Goal: Communication & Community: Answer question/provide support

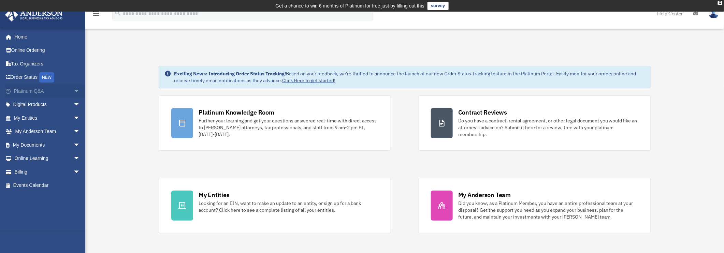
click at [35, 94] on link "Platinum Q&A arrow_drop_down" at bounding box center [48, 91] width 86 height 14
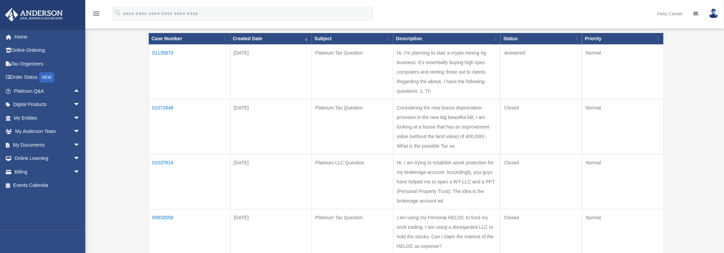
scroll to position [68, 0]
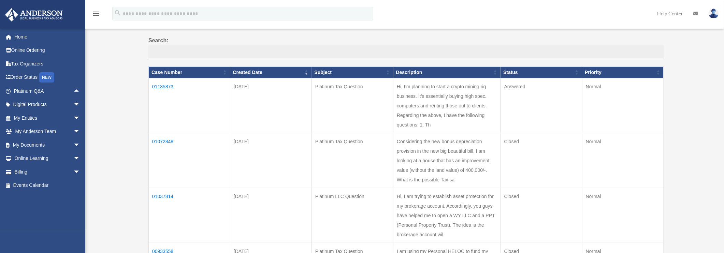
click at [156, 85] on td "01135873" at bounding box center [190, 105] width 82 height 55
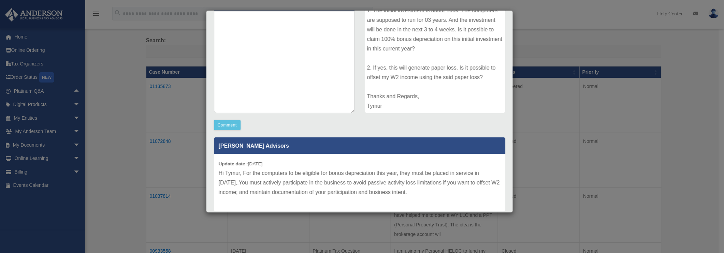
scroll to position [117, 0]
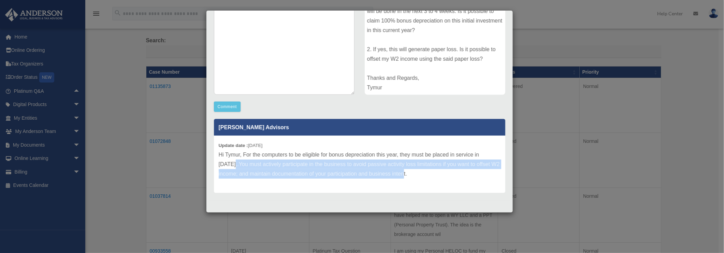
drag, startPoint x: 238, startPoint y: 163, endPoint x: 409, endPoint y: 174, distance: 171.6
click at [409, 174] on p "Hi Tymur, For the computers to be eligible for bonus depreciation this year, th…" at bounding box center [360, 164] width 282 height 29
click at [299, 179] on div "Update date : 10-07-2025 Hi Tymur, For the computers to be eligible for bonus d…" at bounding box center [359, 164] width 291 height 57
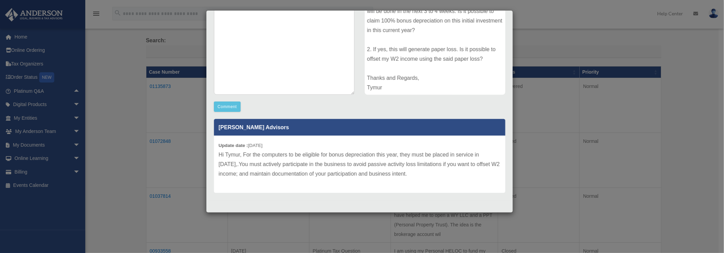
scroll to position [0, 0]
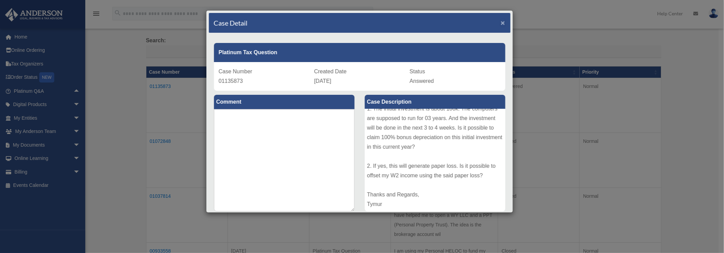
click at [501, 22] on span "×" at bounding box center [503, 23] width 4 height 8
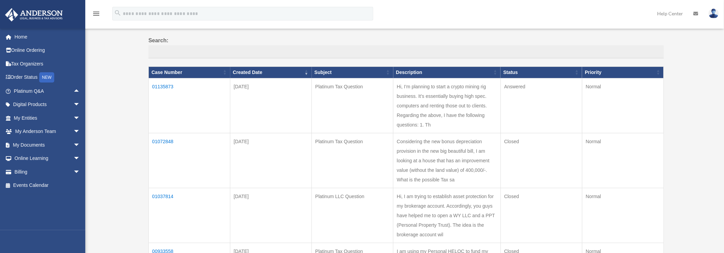
click at [165, 85] on td "01135873" at bounding box center [190, 105] width 82 height 55
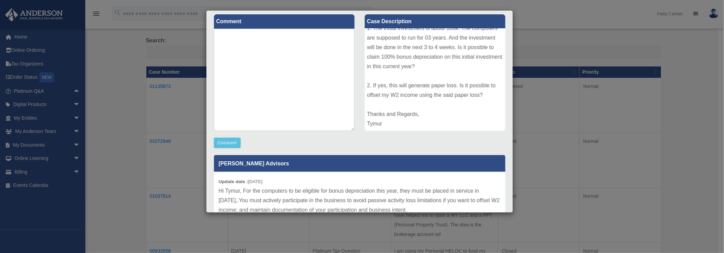
scroll to position [117, 0]
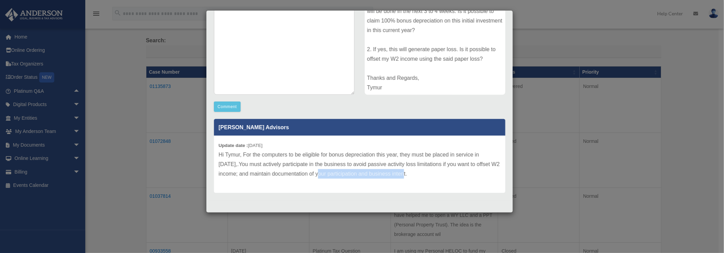
drag, startPoint x: 409, startPoint y: 174, endPoint x: 323, endPoint y: 174, distance: 86.0
click at [323, 174] on p "Hi Tymur, For the computers to be eligible for bonus depreciation this year, th…" at bounding box center [360, 164] width 282 height 29
drag, startPoint x: 323, startPoint y: 174, endPoint x: 416, endPoint y: 173, distance: 93.5
click at [416, 173] on p "Hi Tymur, For the computers to be eligible for bonus depreciation this year, th…" at bounding box center [360, 164] width 282 height 29
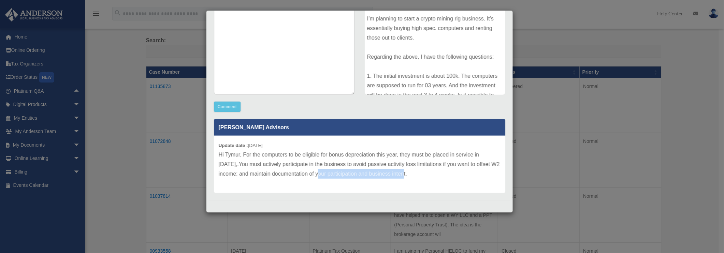
scroll to position [0, 0]
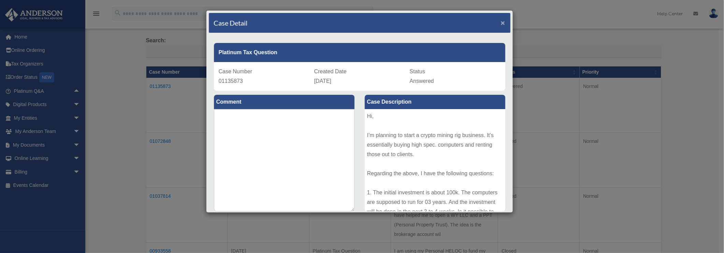
click at [501, 20] on span "×" at bounding box center [503, 23] width 4 height 8
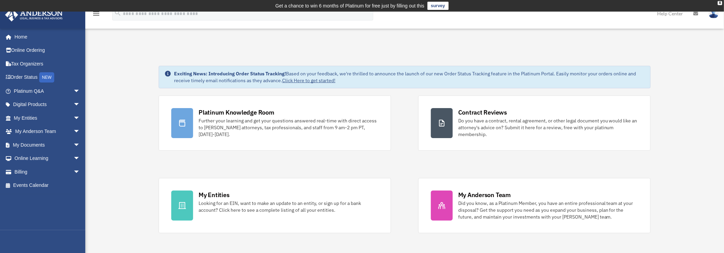
click at [719, 2] on div "X" at bounding box center [720, 3] width 4 height 4
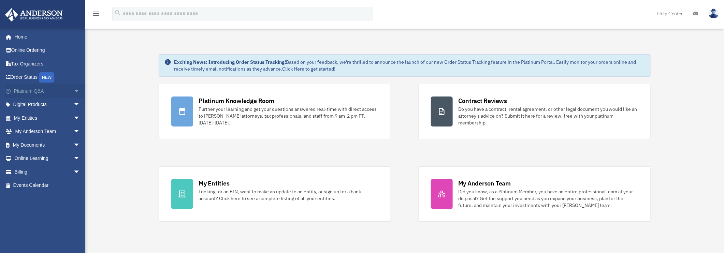
click at [63, 92] on link "Platinum Q&A arrow_drop_down" at bounding box center [48, 91] width 86 height 14
click at [30, 89] on link "Platinum Q&A arrow_drop_down" at bounding box center [48, 91] width 86 height 14
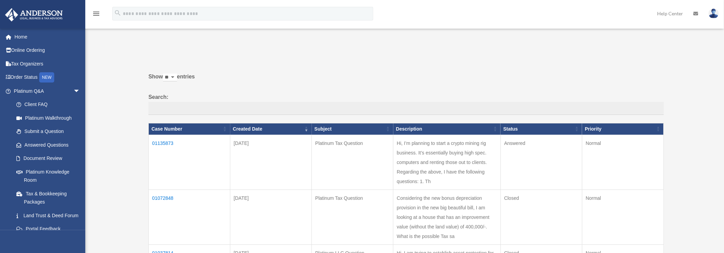
click at [159, 142] on td "01135873" at bounding box center [190, 162] width 82 height 55
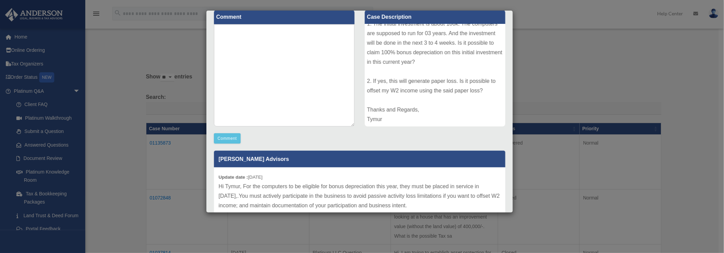
scroll to position [117, 0]
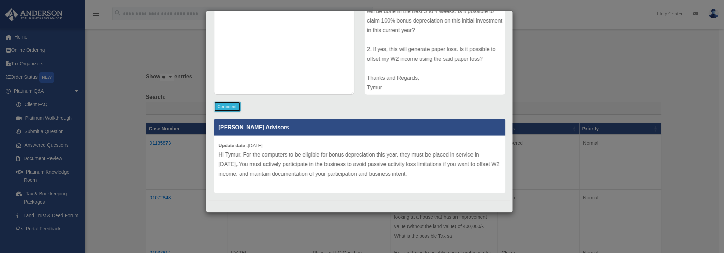
click at [227, 104] on button "Comment" at bounding box center [227, 107] width 27 height 10
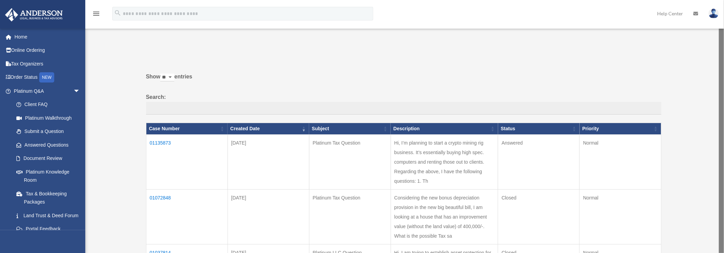
click at [165, 141] on td "01135873" at bounding box center [187, 162] width 82 height 55
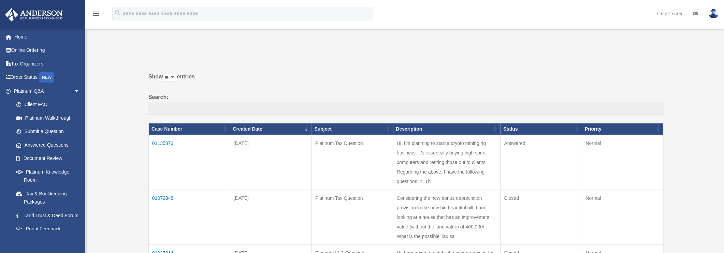
click at [495, 87] on label "Show ** ** ** *** entries" at bounding box center [406, 80] width 516 height 16
click at [177, 82] on select "** ** ** ***" at bounding box center [170, 78] width 14 height 8
click at [155, 143] on td "01135873" at bounding box center [190, 162] width 82 height 55
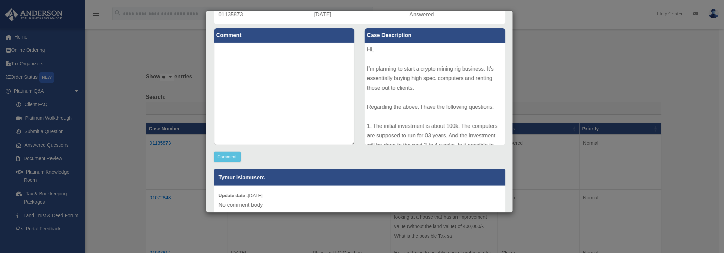
scroll to position [68, 0]
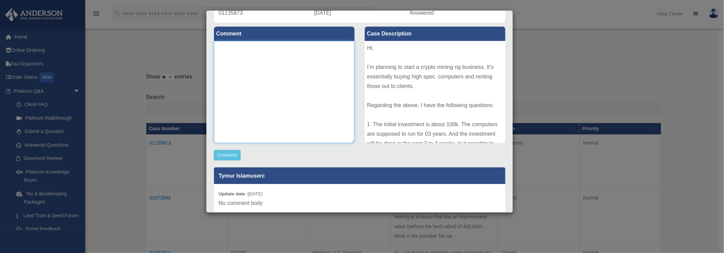
click at [256, 68] on textarea at bounding box center [284, 92] width 141 height 102
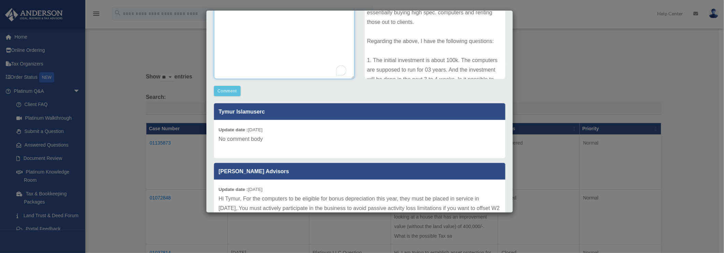
scroll to position [175, 0]
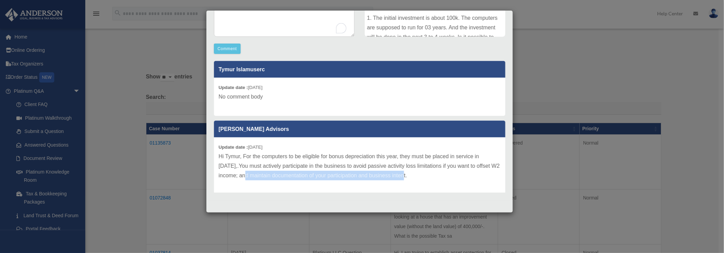
drag, startPoint x: 272, startPoint y: 176, endPoint x: 420, endPoint y: 176, distance: 147.4
click at [420, 176] on p "Hi Tymur, For the computers to be eligible for bonus depreciation this year, th…" at bounding box center [360, 166] width 282 height 29
drag, startPoint x: 420, startPoint y: 176, endPoint x: 473, endPoint y: 178, distance: 53.3
click at [473, 178] on p "Hi Tymur, For the computers to be eligible for bonus depreciation this year, th…" at bounding box center [360, 166] width 282 height 29
copy p "maintain documentation of your participation and business intent."
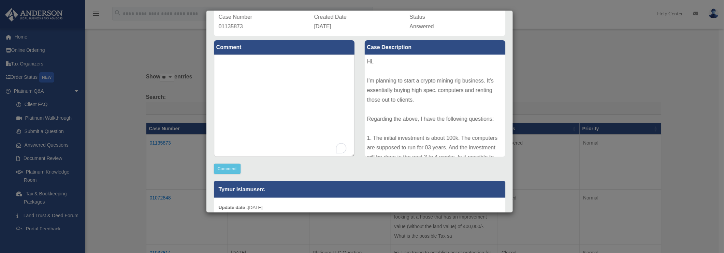
scroll to position [38, 0]
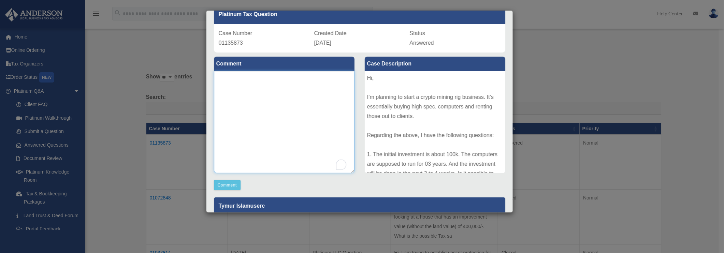
click at [251, 84] on textarea "To enrich screen reader interactions, please activate Accessibility in Grammarl…" at bounding box center [284, 122] width 141 height 102
paste textarea "**********"
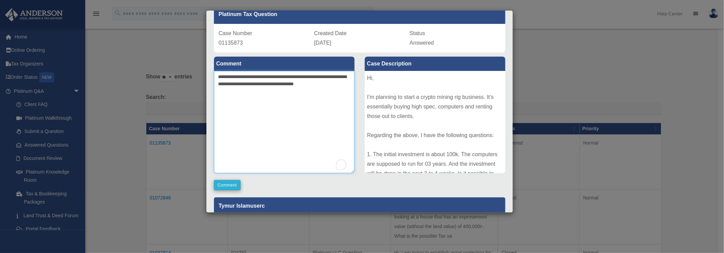
type textarea "**********"
click at [232, 184] on button "Comment" at bounding box center [227, 185] width 27 height 10
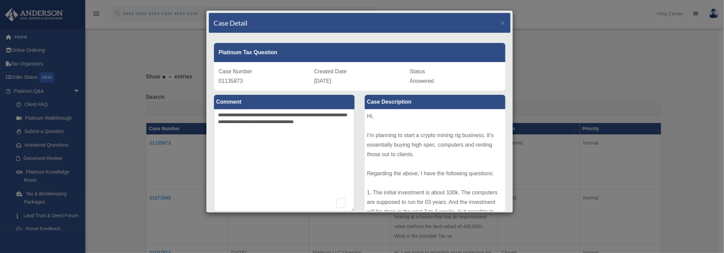
scroll to position [0, 0]
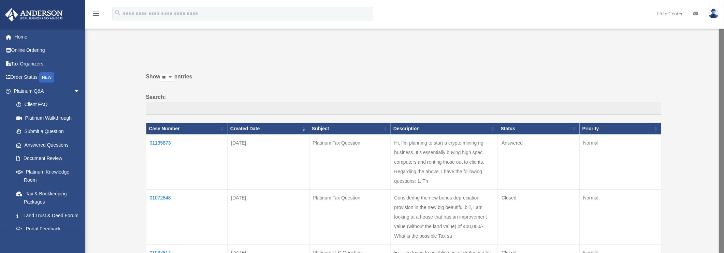
click at [646, 78] on label "Show ** ** ** *** entries" at bounding box center [404, 80] width 516 height 16
click at [174, 78] on select "** ** ** ***" at bounding box center [167, 78] width 14 height 8
